Goal: Find specific page/section: Find specific page/section

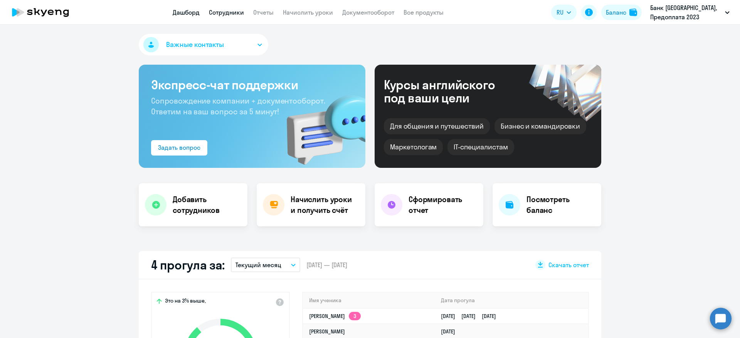
click at [235, 13] on link "Сотрудники" at bounding box center [226, 12] width 35 height 8
select select "30"
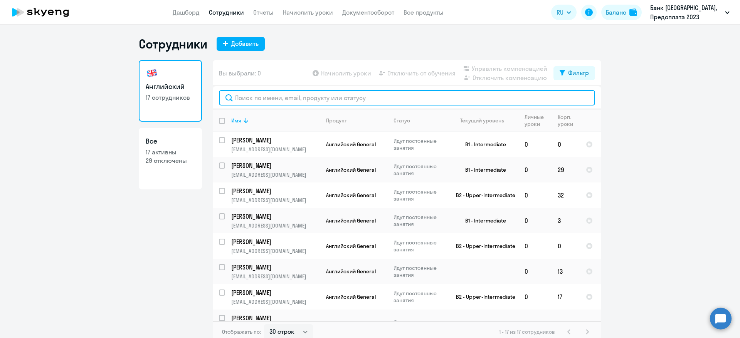
click at [265, 99] on input "text" at bounding box center [407, 97] width 376 height 15
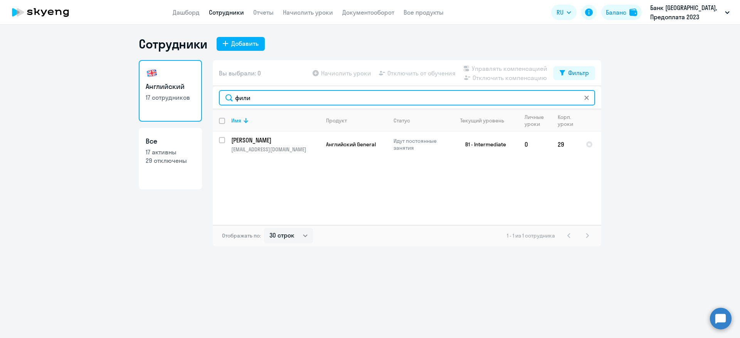
type input "фили"
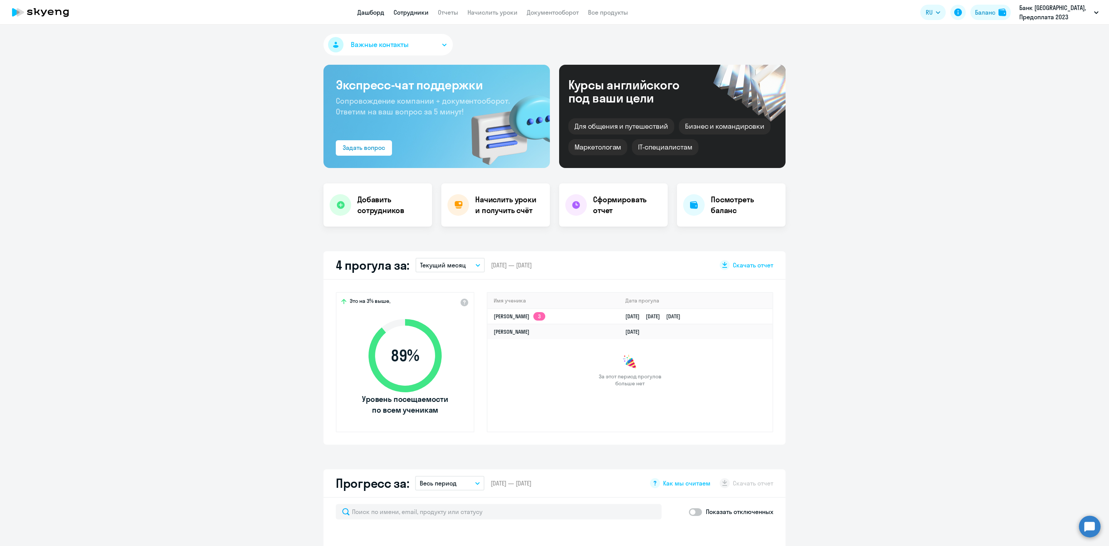
click at [410, 8] on link "Сотрудники" at bounding box center [411, 12] width 35 height 8
select select "30"
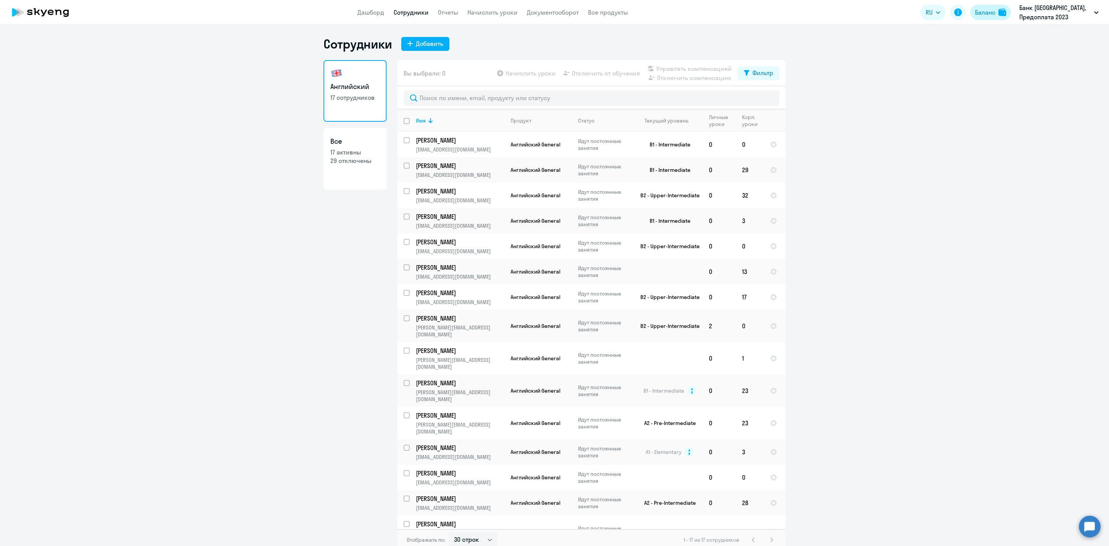
click at [990, 14] on div "Баланс" at bounding box center [985, 12] width 20 height 9
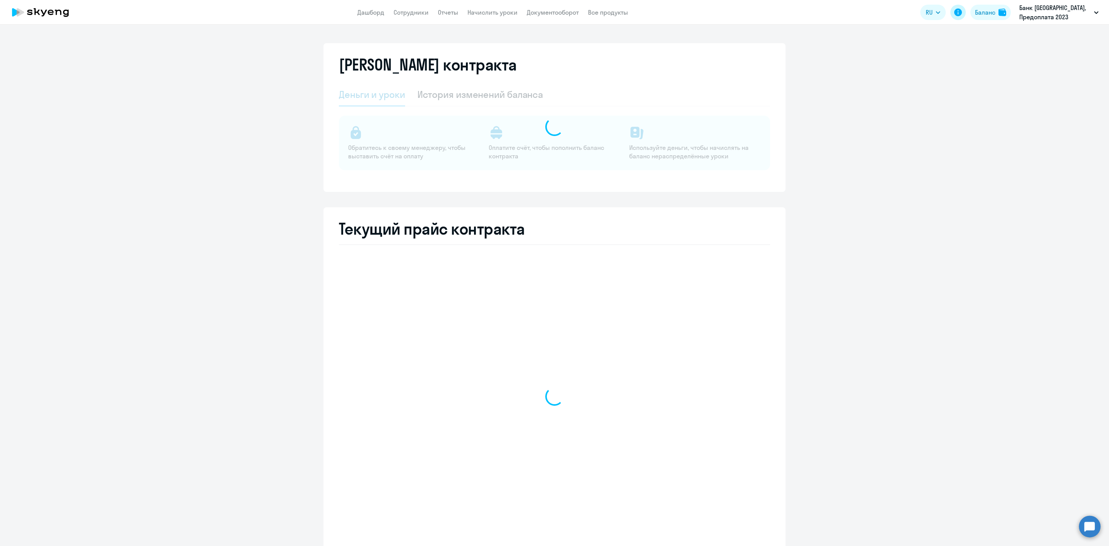
select select "english_adult_not_native_speaker"
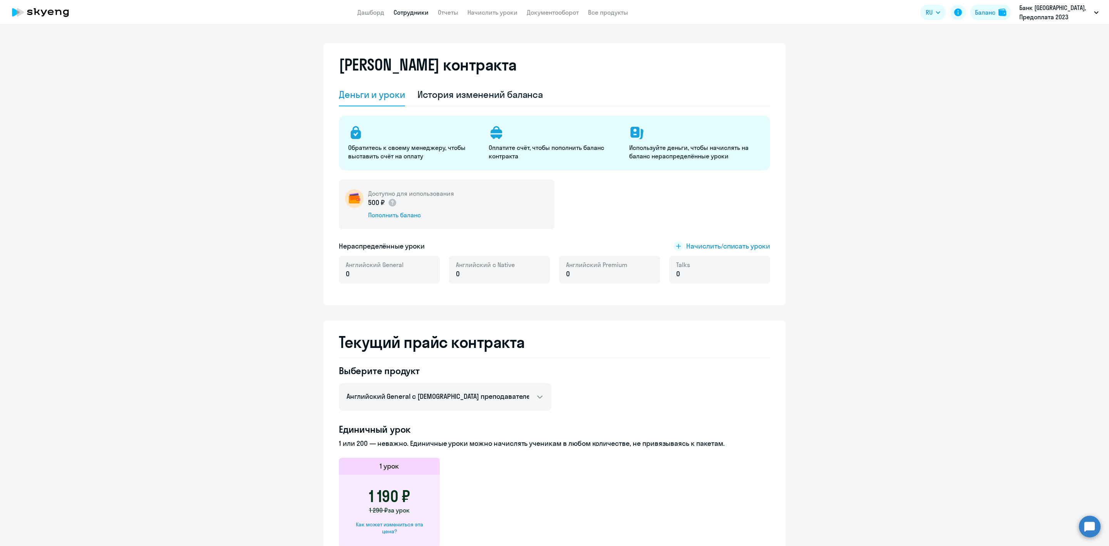
click at [409, 14] on link "Сотрудники" at bounding box center [411, 12] width 35 height 8
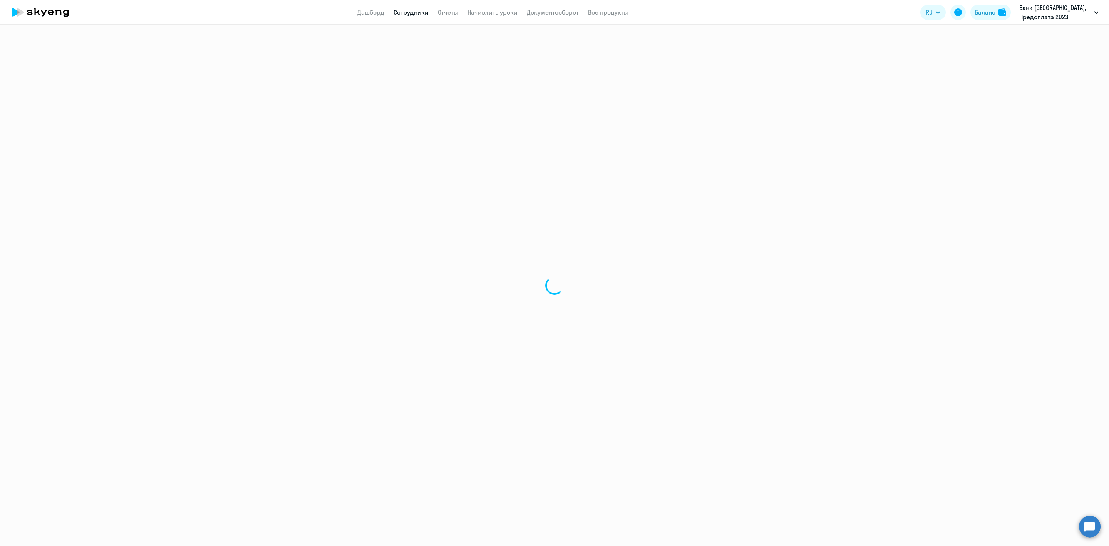
select select "30"
